Goal: Task Accomplishment & Management: Use online tool/utility

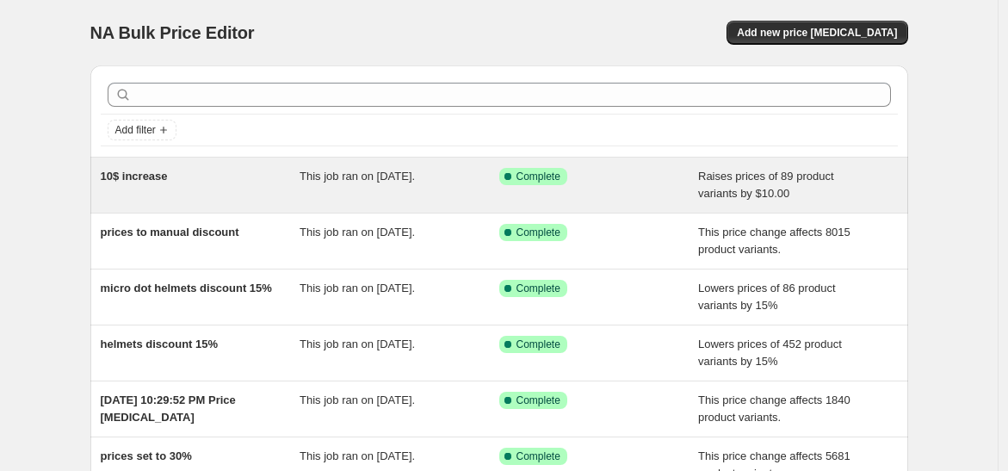
click at [224, 177] on div "10$ increase" at bounding box center [201, 185] width 200 height 34
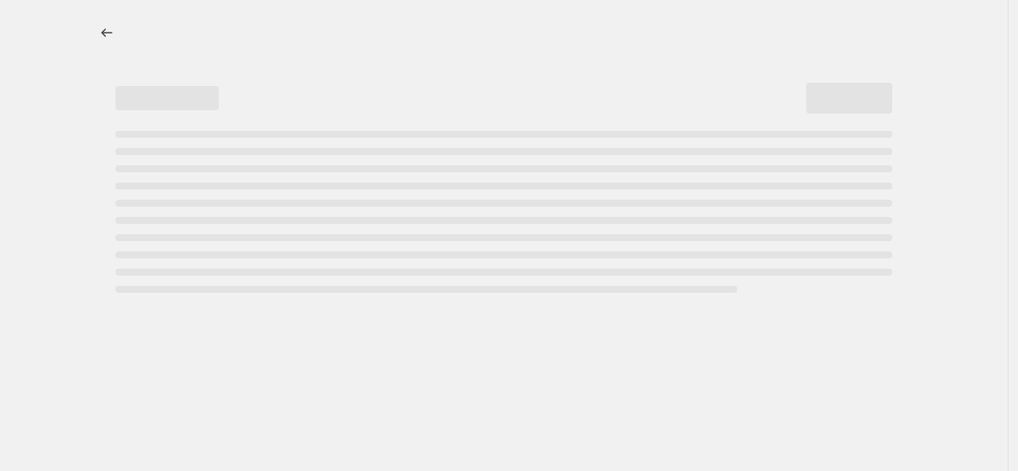
select select "by"
select select "no_change"
select select "collection"
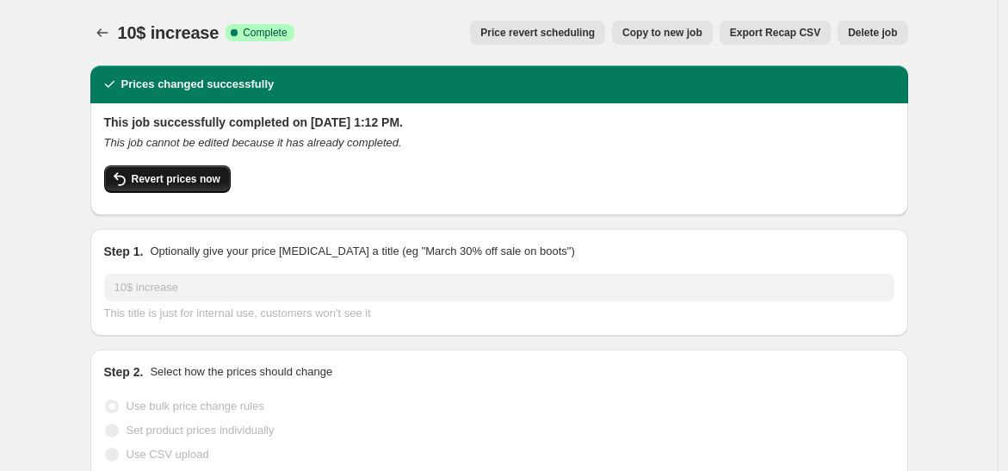
click at [199, 185] on span "Revert prices now" at bounding box center [176, 179] width 89 height 14
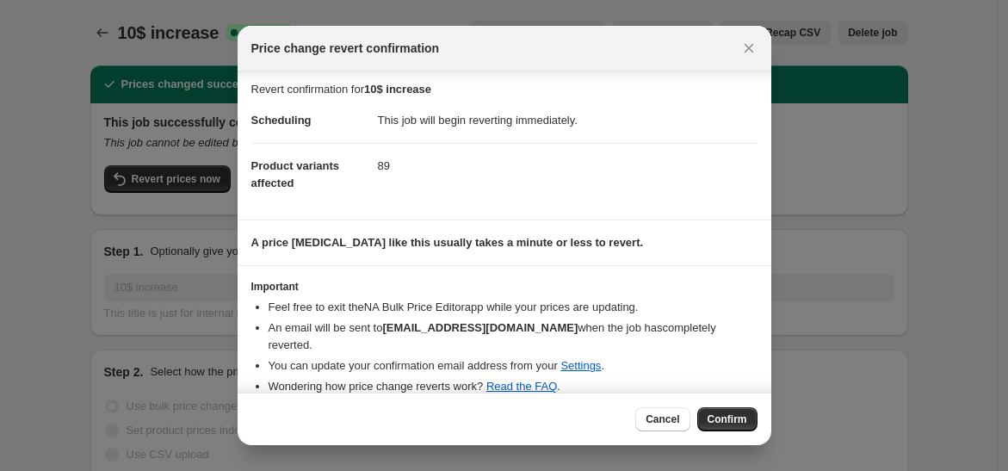
scroll to position [5, 0]
click at [719, 413] on span "Confirm" at bounding box center [728, 419] width 40 height 14
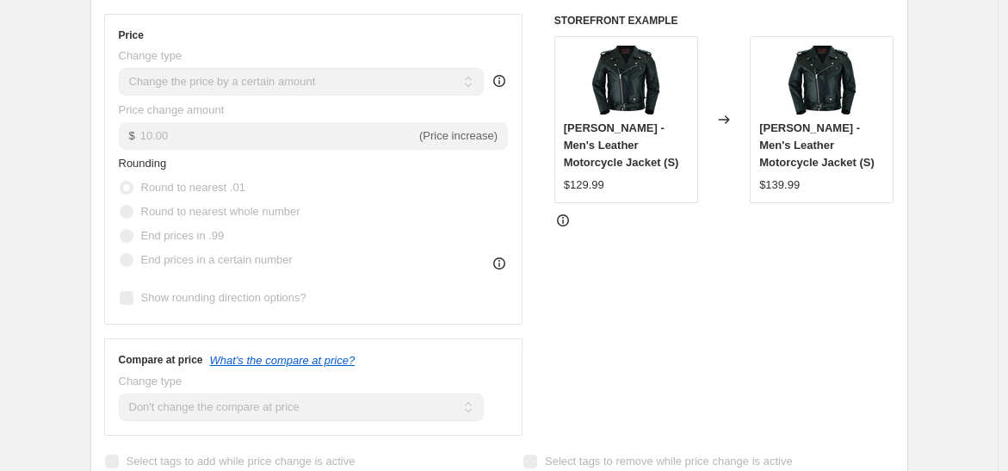
scroll to position [0, 0]
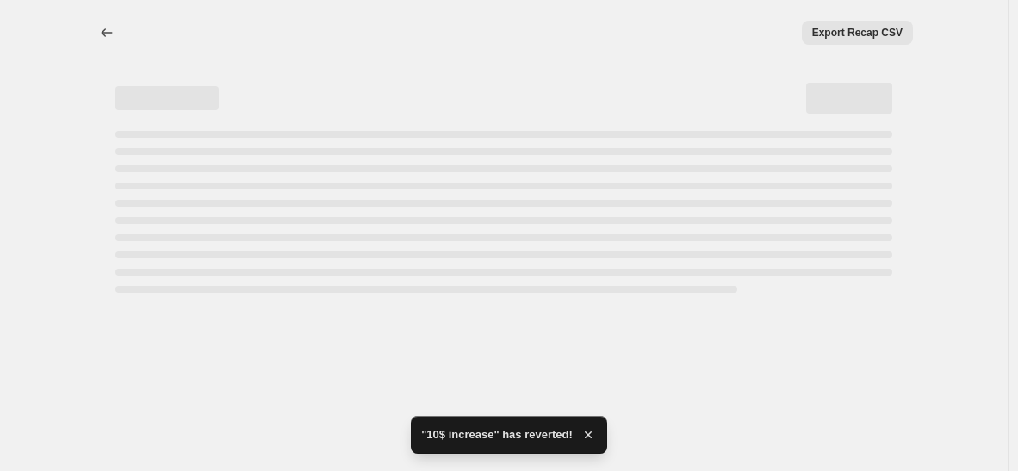
select select "by"
select select "no_change"
select select "collection"
